Goal: Transaction & Acquisition: Purchase product/service

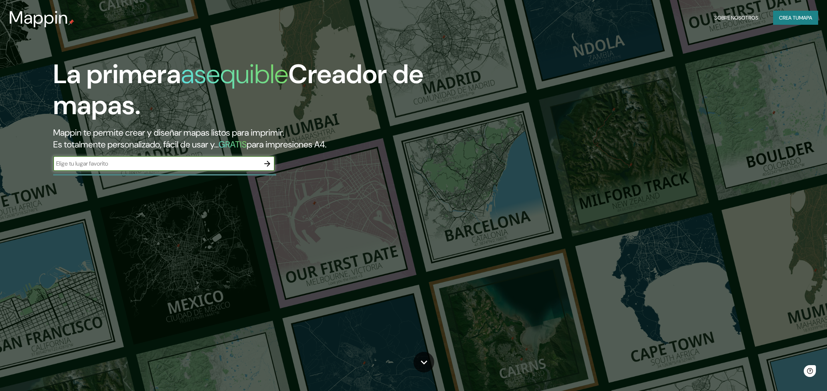
click at [163, 157] on div "​" at bounding box center [164, 163] width 222 height 15
type input "argentina chimbas"
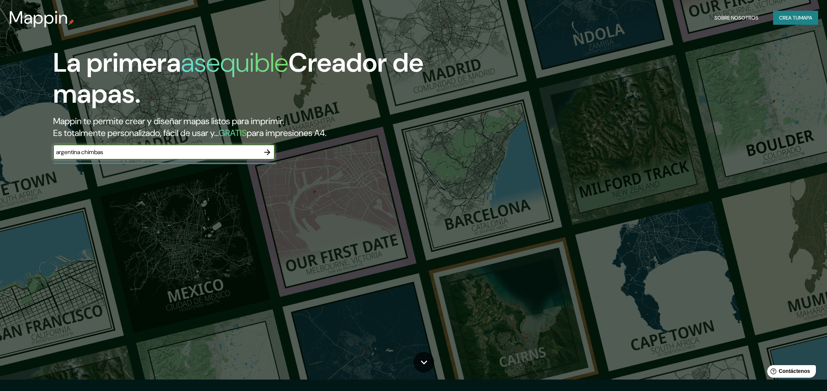
scroll to position [15, 0]
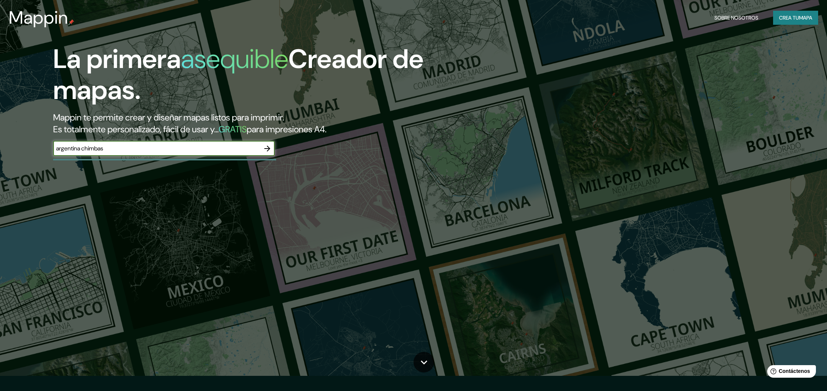
click at [265, 148] on icon "button" at bounding box center [267, 148] width 9 height 9
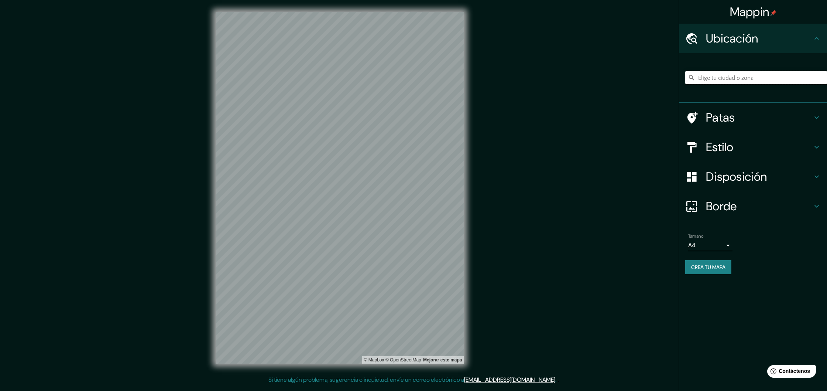
click at [741, 77] on input "Elige tu ciudad o zona" at bounding box center [757, 77] width 142 height 13
click at [749, 78] on input "[GEOGRAPHIC_DATA][PERSON_NAME], [GEOGRAPHIC_DATA]" at bounding box center [757, 77] width 142 height 13
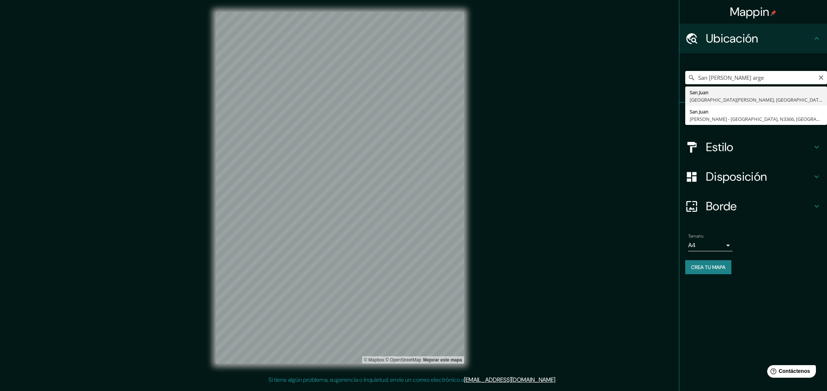
type input "[GEOGRAPHIC_DATA][PERSON_NAME], [GEOGRAPHIC_DATA][PERSON_NAME], [GEOGRAPHIC_DAT…"
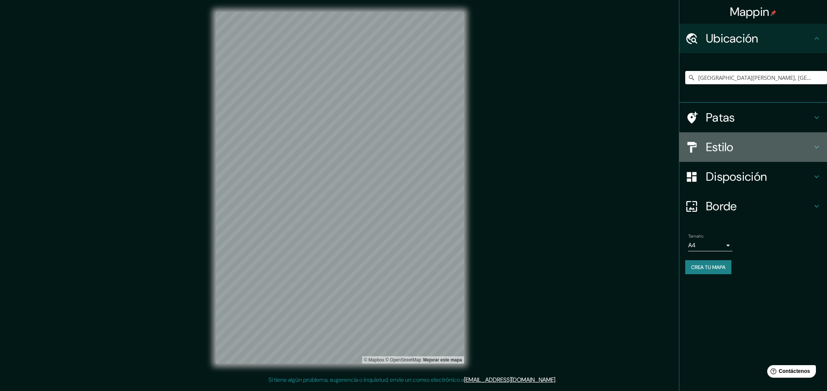
click at [817, 144] on icon at bounding box center [817, 147] width 9 height 9
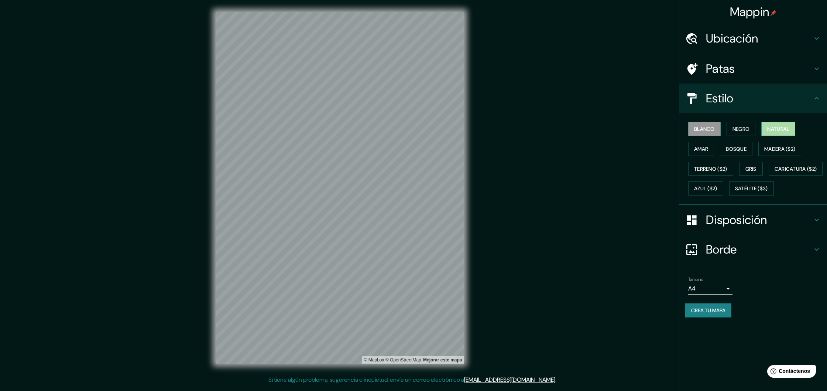
click at [778, 132] on font "Natural" at bounding box center [779, 129] width 22 height 7
click at [748, 151] on button "Bosque" at bounding box center [736, 149] width 33 height 14
drag, startPoint x: 773, startPoint y: 133, endPoint x: 744, endPoint y: 135, distance: 29.6
click at [765, 135] on button "Natural" at bounding box center [779, 129] width 34 height 14
click at [741, 134] on button "Negro" at bounding box center [741, 129] width 29 height 14
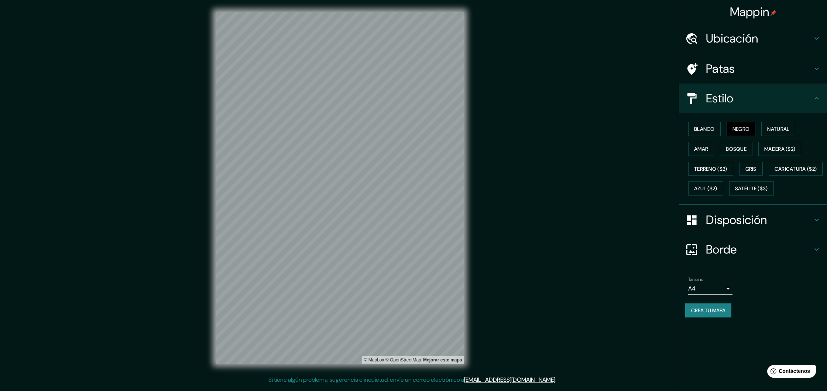
drag, startPoint x: 712, startPoint y: 130, endPoint x: 729, endPoint y: 137, distance: 18.7
click at [715, 133] on font "Blanco" at bounding box center [704, 129] width 21 height 10
click at [739, 148] on font "Bosque" at bounding box center [736, 149] width 21 height 7
click at [707, 151] on font "Amar" at bounding box center [701, 149] width 14 height 7
click at [739, 147] on font "Bosque" at bounding box center [736, 149] width 21 height 7
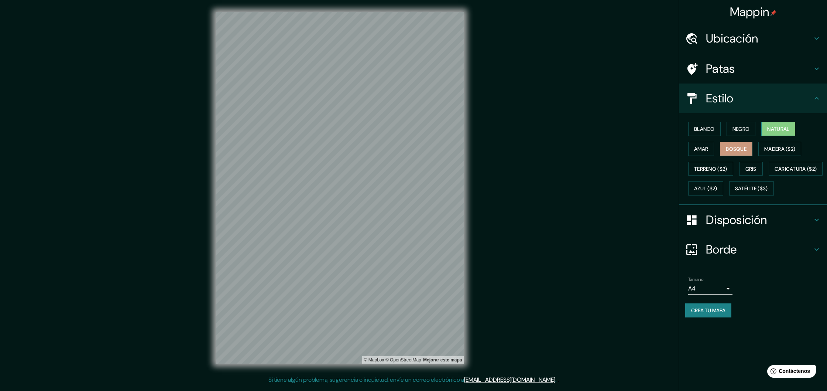
drag, startPoint x: 783, startPoint y: 137, endPoint x: 782, endPoint y: 132, distance: 4.7
click at [783, 137] on div "Blanco Negro Natural Amar Bosque Madera ($2) Terreno ($2) Gris Caricatura ($2) …" at bounding box center [757, 158] width 142 height 79
click at [782, 131] on font "Natural" at bounding box center [779, 129] width 22 height 7
click at [811, 227] on h4 "Disposición" at bounding box center [759, 219] width 106 height 15
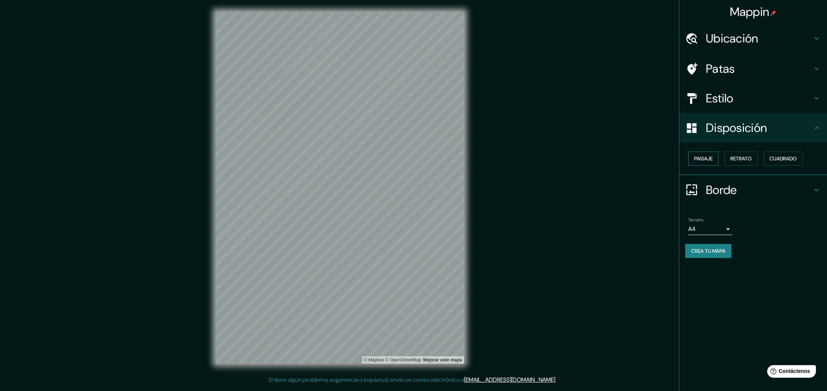
click at [713, 157] on font "Paisaje" at bounding box center [703, 158] width 18 height 7
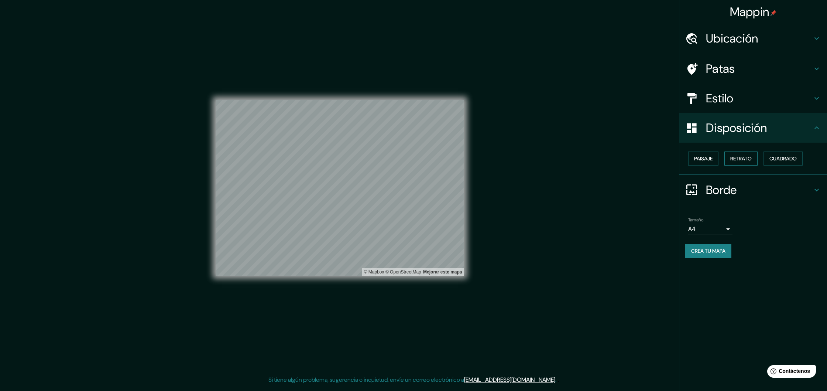
click at [742, 158] on font "Retrato" at bounding box center [741, 158] width 21 height 7
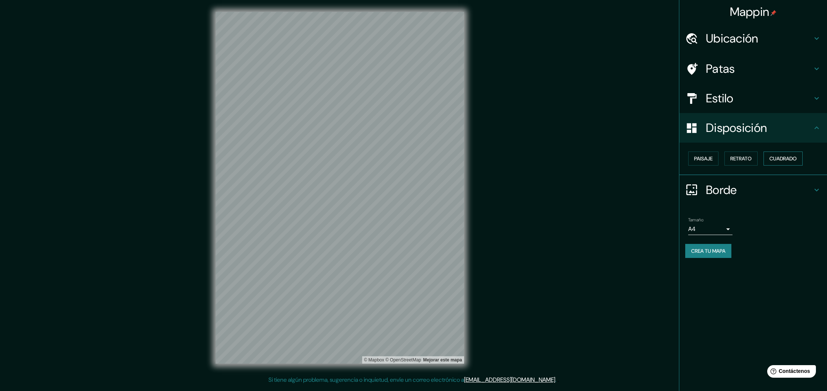
click at [803, 165] on button "Cuadrado" at bounding box center [783, 158] width 39 height 14
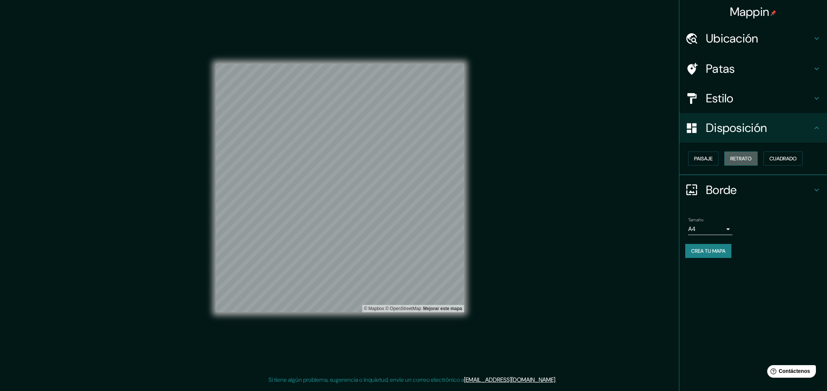
click at [751, 163] on button "Retrato" at bounding box center [741, 158] width 33 height 14
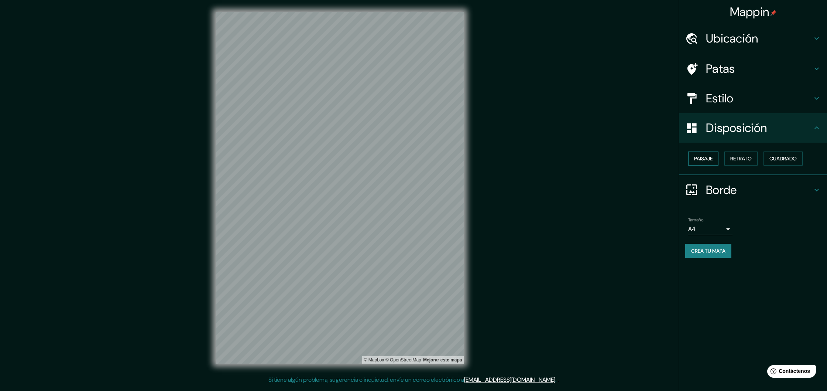
click at [710, 162] on font "Paisaje" at bounding box center [703, 159] width 18 height 10
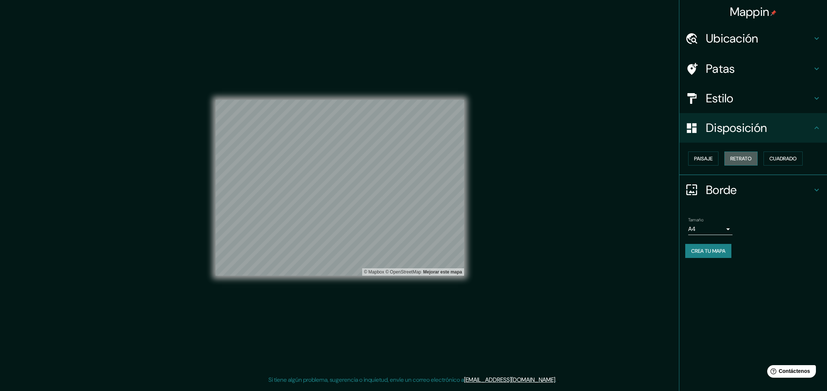
click at [732, 161] on font "Retrato" at bounding box center [741, 158] width 21 height 7
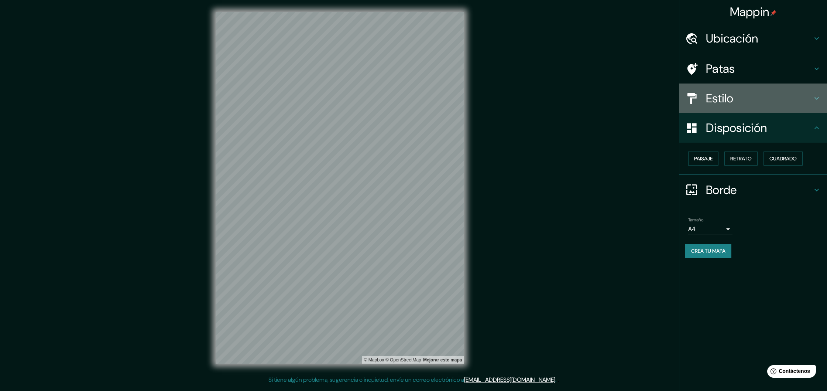
click at [796, 96] on h4 "Estilo" at bounding box center [759, 98] width 106 height 15
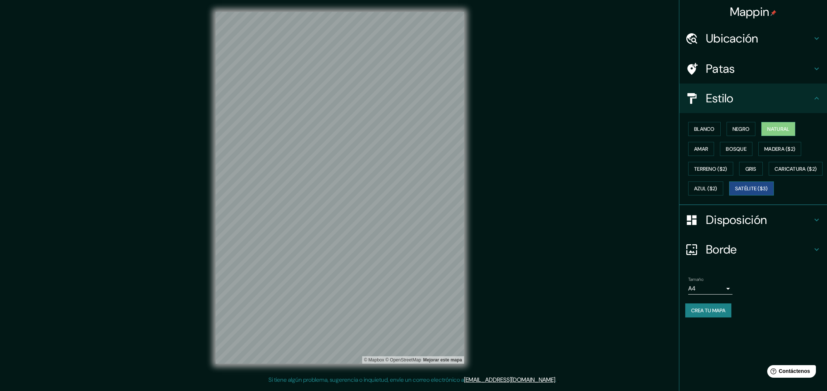
click at [735, 192] on font "Satélite ($3)" at bounding box center [751, 188] width 33 height 7
click at [775, 172] on font "Caricatura ($2)" at bounding box center [796, 168] width 42 height 7
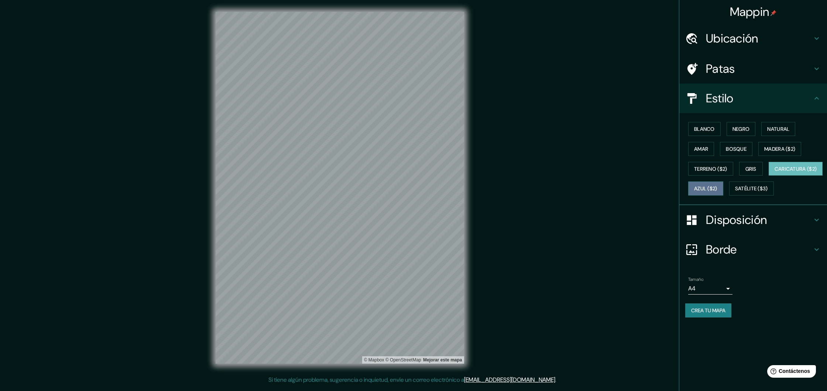
click at [718, 187] on font "Azul ($2)" at bounding box center [705, 188] width 23 height 7
click at [735, 192] on font "Satélite ($3)" at bounding box center [751, 188] width 33 height 7
click at [775, 172] on font "Caricatura ($2)" at bounding box center [796, 168] width 42 height 7
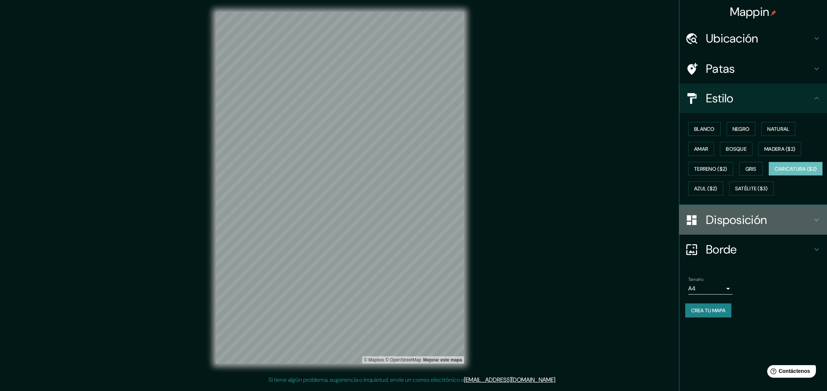
click at [807, 227] on h4 "Disposición" at bounding box center [759, 219] width 106 height 15
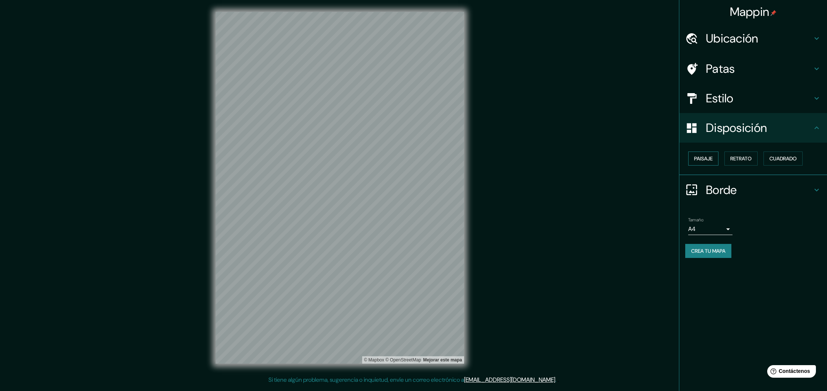
click at [697, 158] on font "Paisaje" at bounding box center [703, 158] width 18 height 7
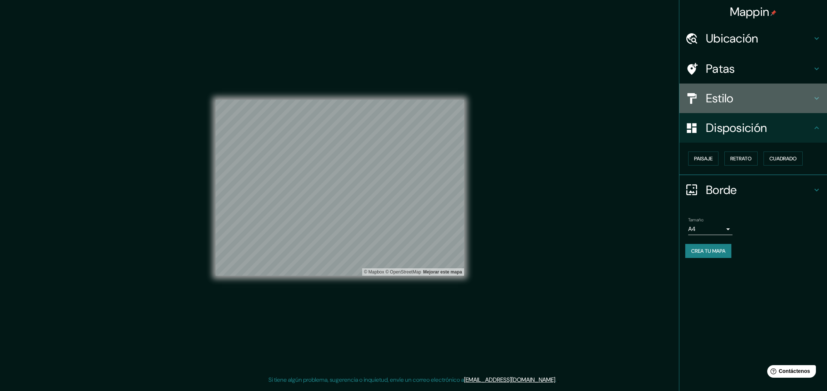
click at [815, 96] on icon at bounding box center [817, 98] width 9 height 9
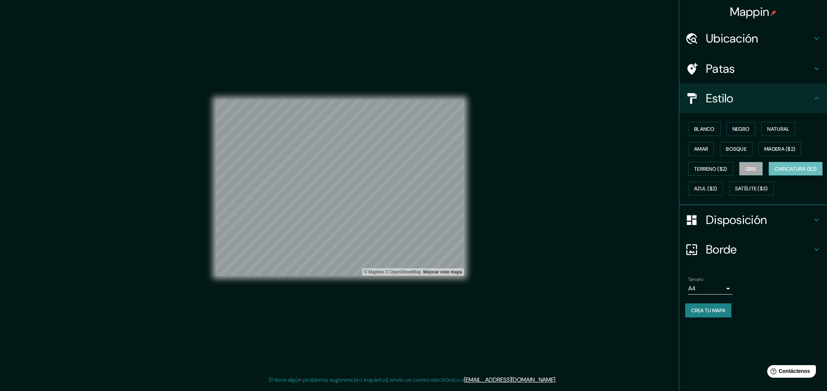
click at [753, 172] on font "Gris" at bounding box center [751, 169] width 11 height 10
click at [722, 172] on font "Terreno ($2)" at bounding box center [710, 169] width 33 height 10
click at [780, 149] on font "Madera ($2)" at bounding box center [780, 149] width 31 height 7
click at [728, 152] on font "Bosque" at bounding box center [736, 149] width 21 height 7
click at [711, 151] on button "Amar" at bounding box center [701, 149] width 26 height 14
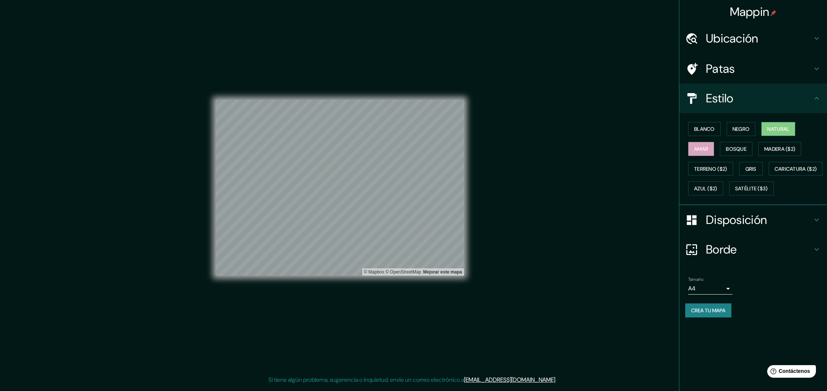
click at [773, 133] on font "Natural" at bounding box center [779, 129] width 22 height 10
click at [751, 169] on font "Gris" at bounding box center [751, 168] width 11 height 7
drag, startPoint x: 700, startPoint y: 150, endPoint x: 705, endPoint y: 150, distance: 5.2
click at [700, 150] on font "Amar" at bounding box center [701, 149] width 14 height 7
click at [741, 150] on font "Bosque" at bounding box center [736, 149] width 21 height 7
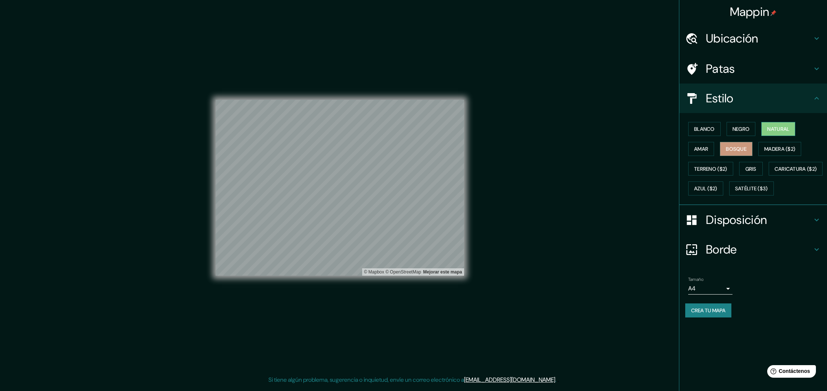
click at [783, 129] on font "Natural" at bounding box center [779, 129] width 22 height 7
click at [783, 152] on font "Madera ($2)" at bounding box center [780, 149] width 31 height 7
click at [723, 170] on font "Terreno ($2)" at bounding box center [710, 168] width 33 height 7
click at [718, 186] on font "Azul ($2)" at bounding box center [705, 188] width 23 height 7
drag, startPoint x: 755, startPoint y: 166, endPoint x: 747, endPoint y: 172, distance: 10.0
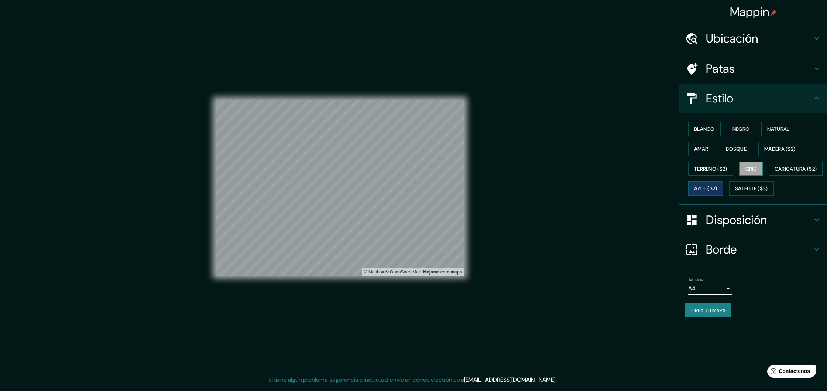
click at [755, 166] on font "Gris" at bounding box center [751, 168] width 11 height 7
click at [735, 193] on font "Satélite ($3)" at bounding box center [751, 189] width 33 height 10
click at [775, 172] on font "Caricatura ($2)" at bounding box center [796, 168] width 42 height 7
click at [752, 167] on font "Gris" at bounding box center [751, 168] width 11 height 7
click at [775, 172] on font "Caricatura ($2)" at bounding box center [796, 168] width 42 height 7
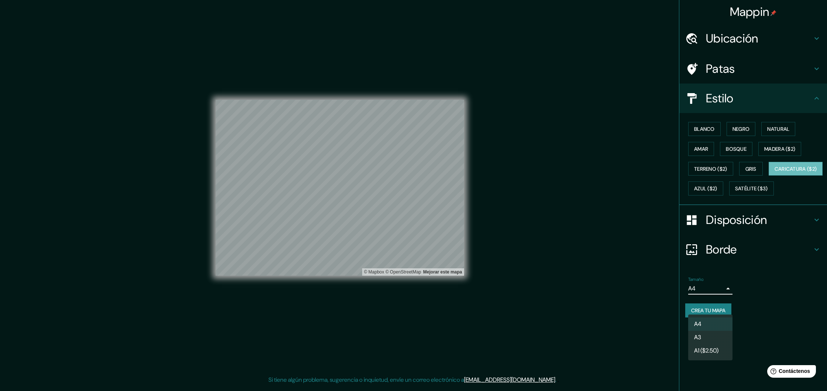
click at [728, 309] on body "Mappin Ubicación [GEOGRAPHIC_DATA][PERSON_NAME], [GEOGRAPHIC_DATA][PERSON_NAME]…" at bounding box center [413, 195] width 827 height 391
click at [756, 312] on div at bounding box center [413, 195] width 827 height 391
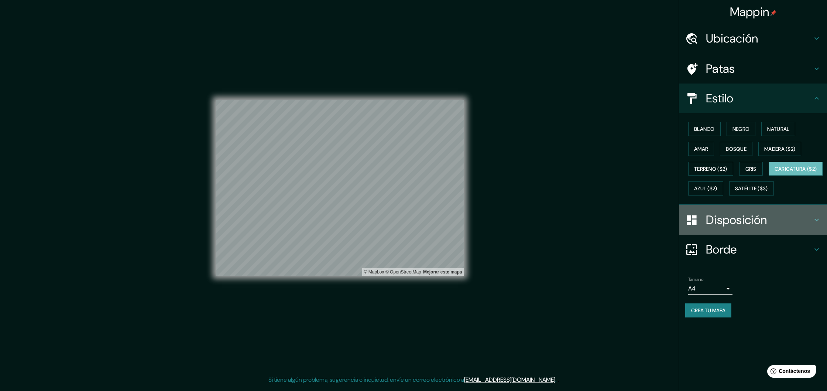
click at [813, 224] on icon at bounding box center [817, 219] width 9 height 9
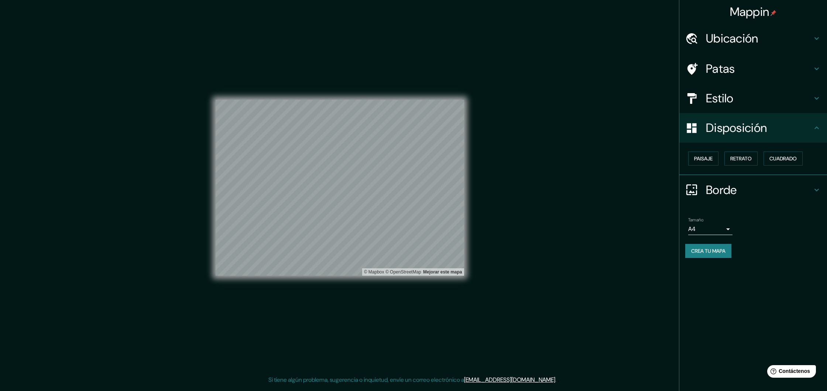
click at [813, 72] on icon at bounding box center [817, 68] width 9 height 9
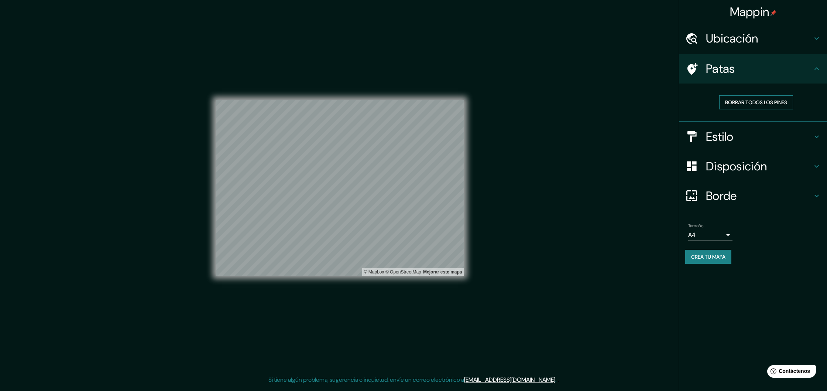
click at [775, 105] on font "Borrar todos los pines" at bounding box center [756, 102] width 62 height 7
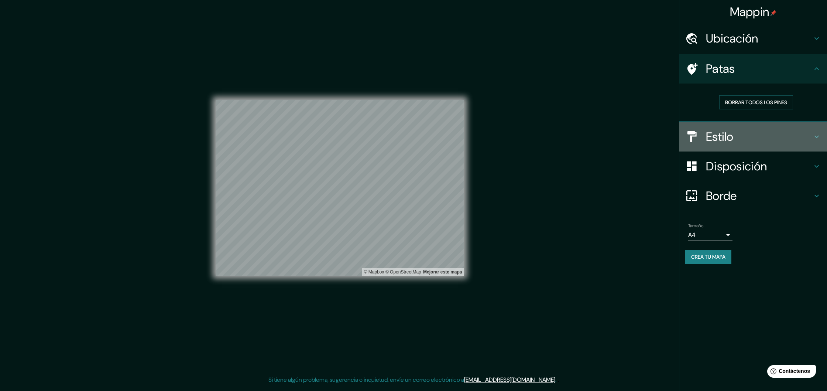
click at [810, 136] on h4 "Estilo" at bounding box center [759, 136] width 106 height 15
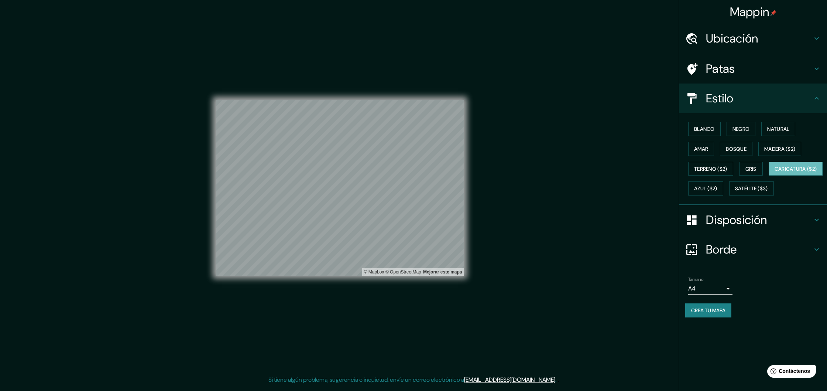
click at [813, 104] on div "Estilo" at bounding box center [754, 98] width 148 height 30
click at [821, 97] on icon at bounding box center [817, 98] width 9 height 9
click at [793, 257] on h4 "Borde" at bounding box center [759, 249] width 106 height 15
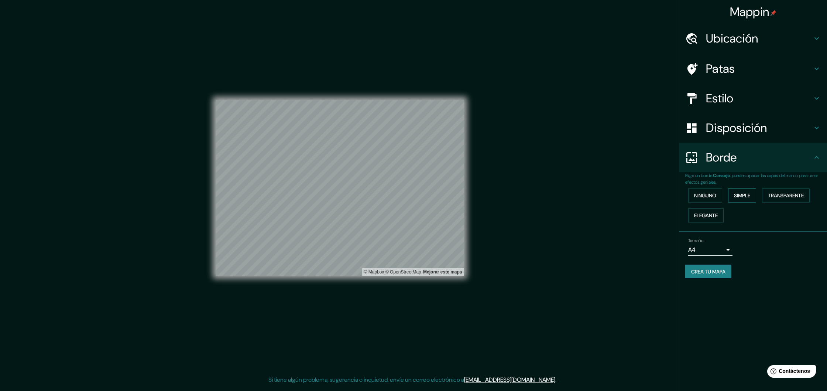
click at [747, 197] on font "Simple" at bounding box center [742, 195] width 16 height 7
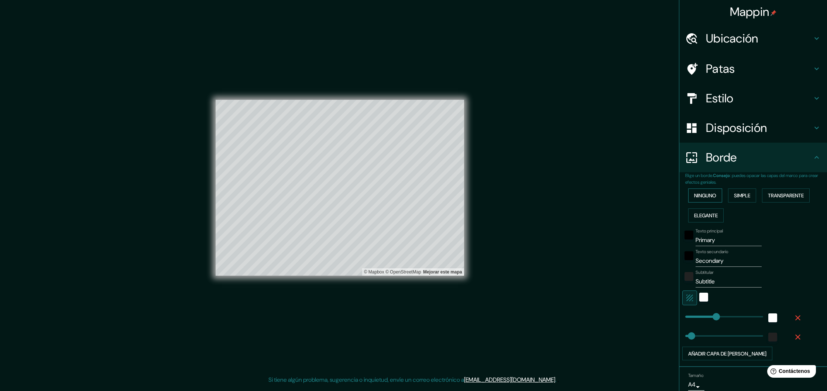
click at [715, 195] on font "Ninguno" at bounding box center [705, 195] width 22 height 7
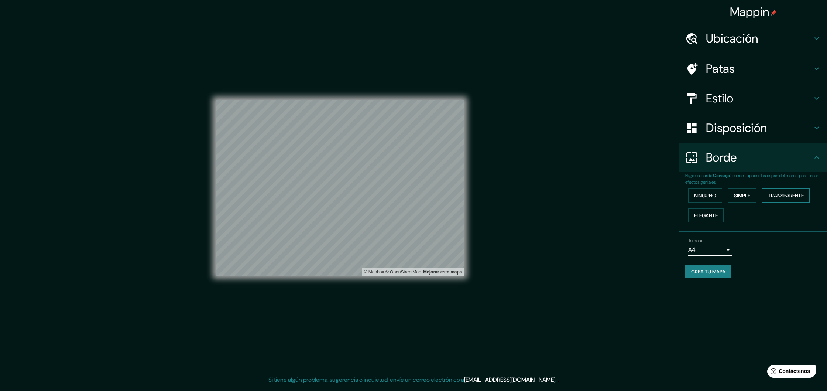
click at [779, 199] on font "Transparente" at bounding box center [786, 196] width 36 height 10
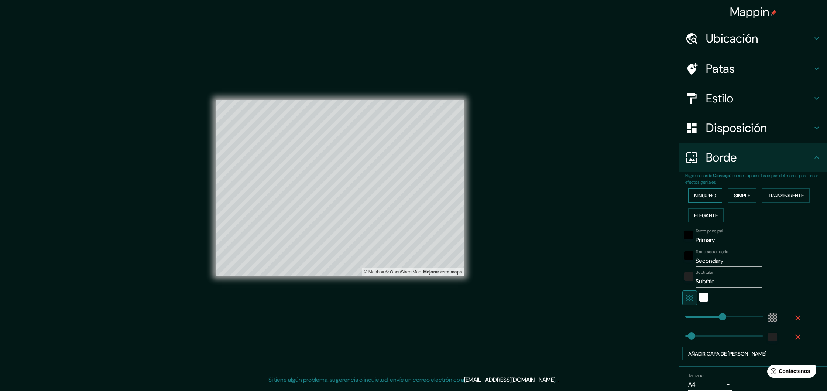
click at [717, 199] on font "Ninguno" at bounding box center [705, 196] width 22 height 10
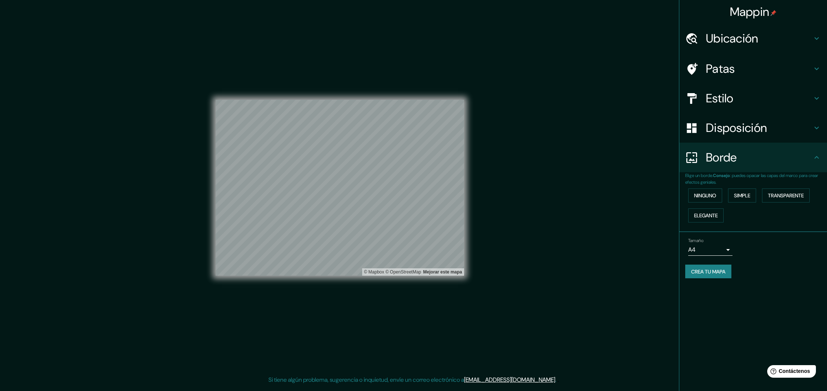
click at [779, 327] on div "Mappin Ubicación [GEOGRAPHIC_DATA][PERSON_NAME], [GEOGRAPHIC_DATA][PERSON_NAME]…" at bounding box center [753, 195] width 148 height 391
click at [798, 303] on div "Mappin Ubicación [GEOGRAPHIC_DATA][PERSON_NAME], [GEOGRAPHIC_DATA][PERSON_NAME]…" at bounding box center [753, 195] width 148 height 391
click at [712, 272] on font "Crea tu mapa" at bounding box center [708, 271] width 34 height 7
click at [701, 269] on font "Crea tu mapa" at bounding box center [708, 271] width 34 height 7
click at [724, 269] on font "Crea tu mapa" at bounding box center [708, 271] width 34 height 7
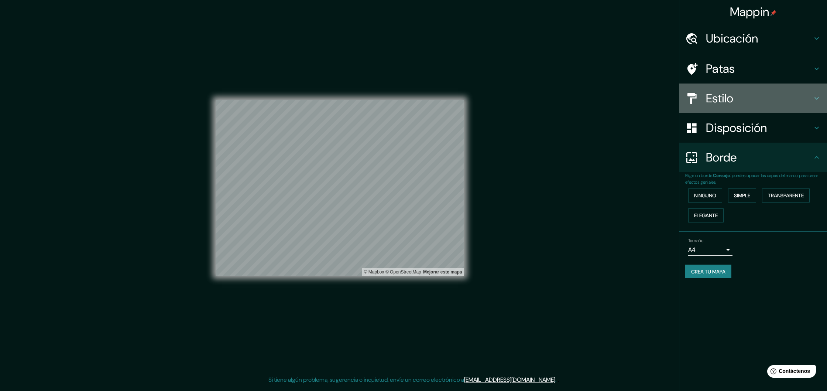
click at [811, 97] on h4 "Estilo" at bounding box center [759, 98] width 106 height 15
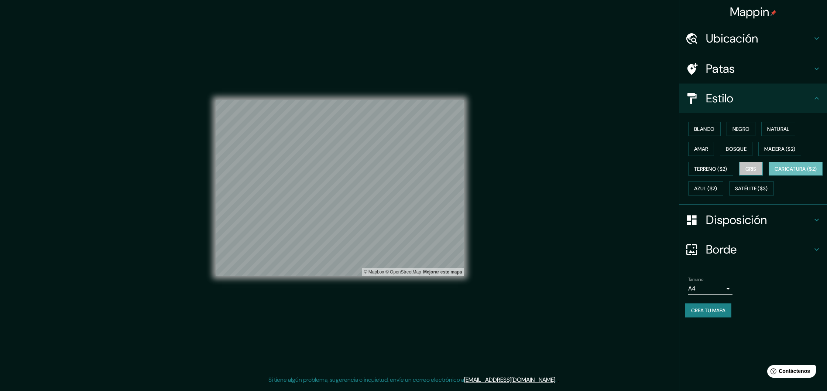
click at [755, 172] on font "Gris" at bounding box center [751, 168] width 11 height 7
click at [746, 151] on font "Bosque" at bounding box center [736, 149] width 21 height 7
click at [710, 151] on button "Amar" at bounding box center [701, 149] width 26 height 14
click at [784, 126] on font "Natural" at bounding box center [779, 129] width 22 height 7
click at [750, 128] on font "Negro" at bounding box center [741, 129] width 17 height 7
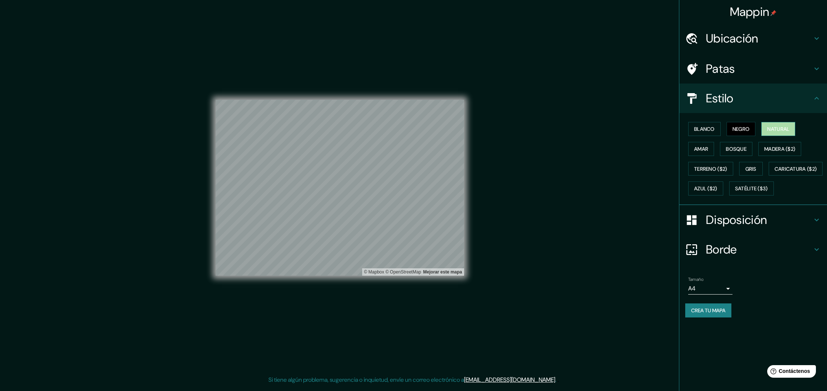
click at [796, 128] on button "Natural" at bounding box center [779, 129] width 34 height 14
click at [775, 174] on font "Caricatura ($2)" at bounding box center [796, 169] width 42 height 10
click at [710, 349] on div "Mappin Ubicación [GEOGRAPHIC_DATA][PERSON_NAME], [GEOGRAPHIC_DATA][PERSON_NAME]…" at bounding box center [753, 195] width 148 height 391
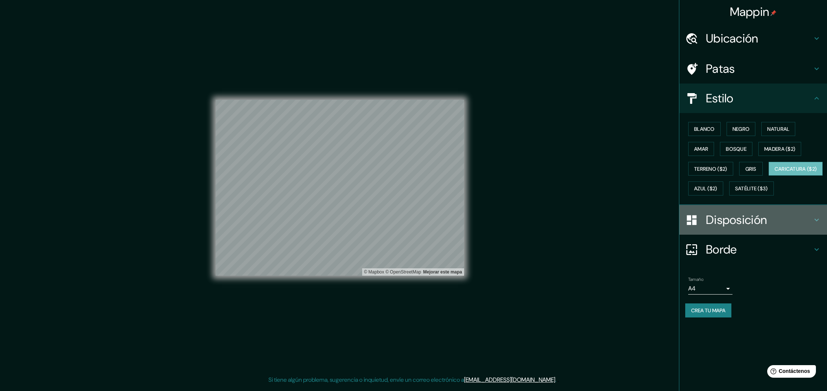
click at [807, 235] on div "Disposición" at bounding box center [754, 220] width 148 height 30
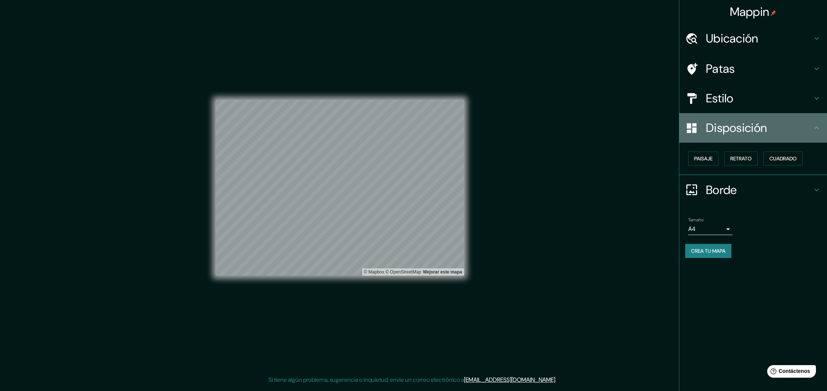
click at [809, 129] on h4 "Disposición" at bounding box center [759, 127] width 106 height 15
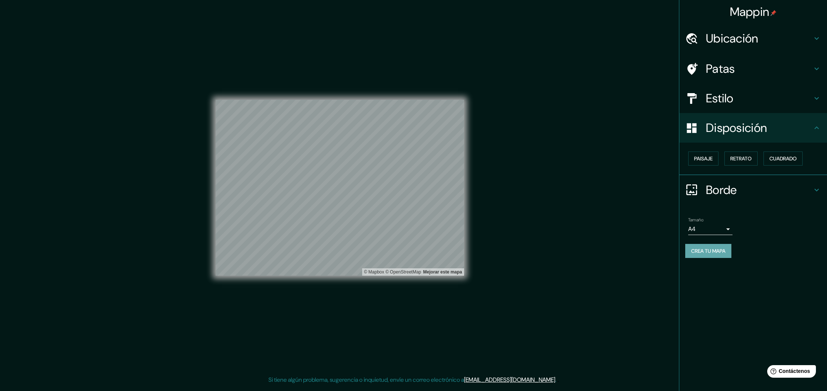
click at [711, 245] on button "Crea tu mapa" at bounding box center [709, 251] width 46 height 14
